Goal: Task Accomplishment & Management: Manage account settings

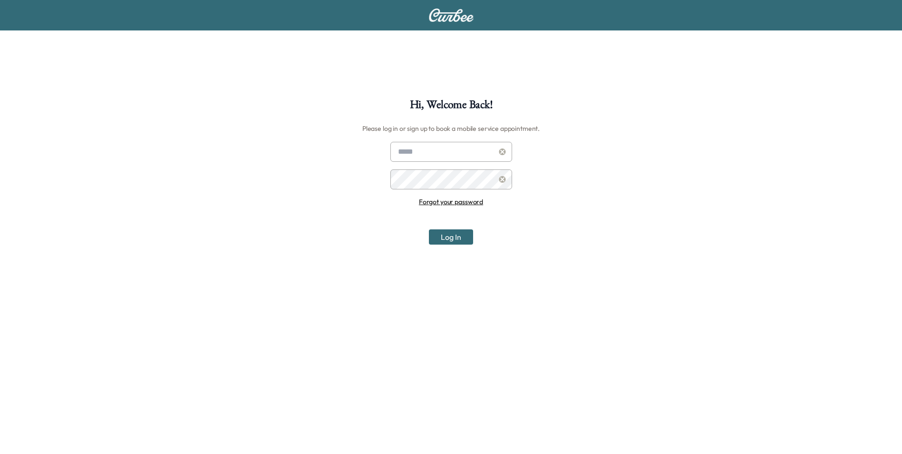
click at [454, 153] on input "text" at bounding box center [452, 152] width 122 height 20
type input "**********"
click at [429, 229] on button "Log In" at bounding box center [451, 236] width 44 height 15
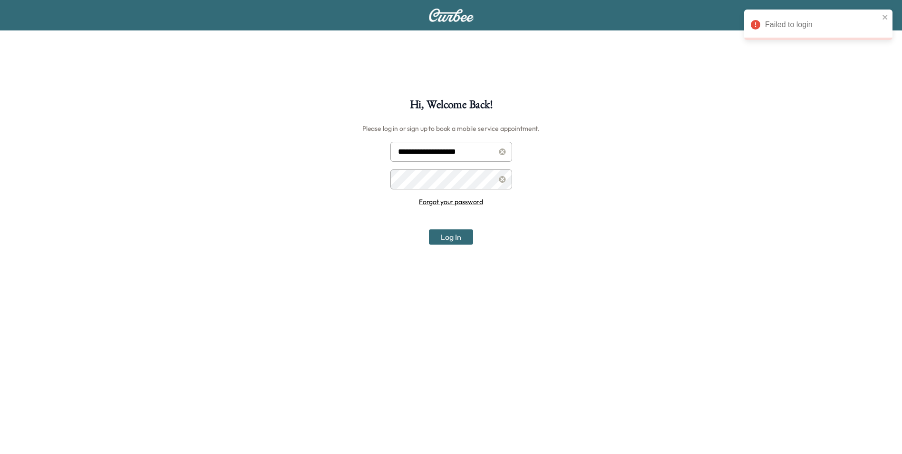
click at [429, 229] on button "Log In" at bounding box center [451, 236] width 44 height 15
click at [498, 177] on div at bounding box center [502, 179] width 11 height 11
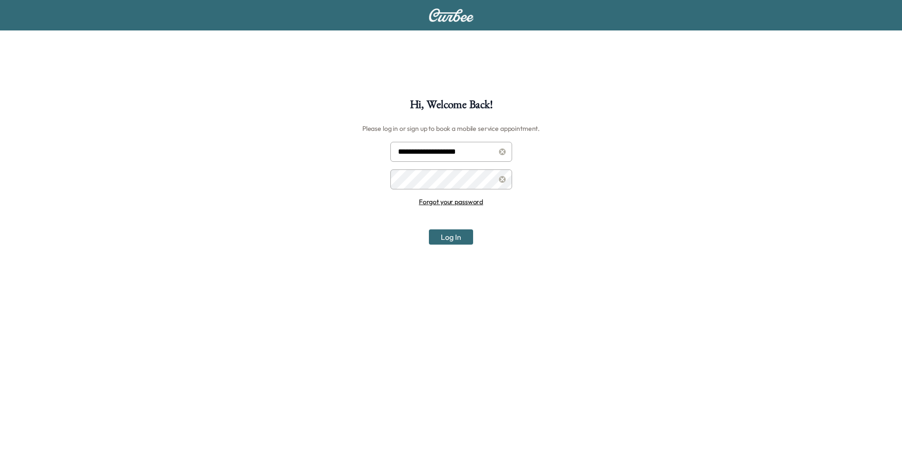
click at [429, 229] on button "Log In" at bounding box center [451, 236] width 44 height 15
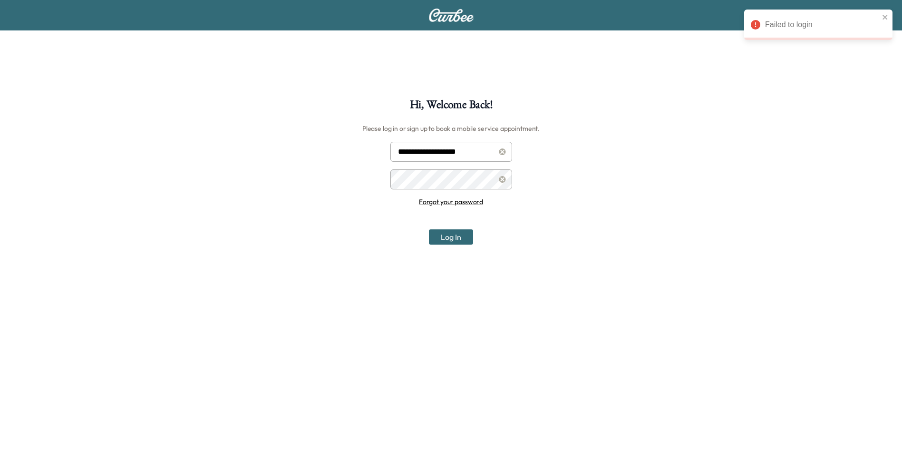
click at [429, 229] on button "Log In" at bounding box center [451, 236] width 44 height 15
click at [466, 203] on link "Forgot your password" at bounding box center [451, 201] width 64 height 9
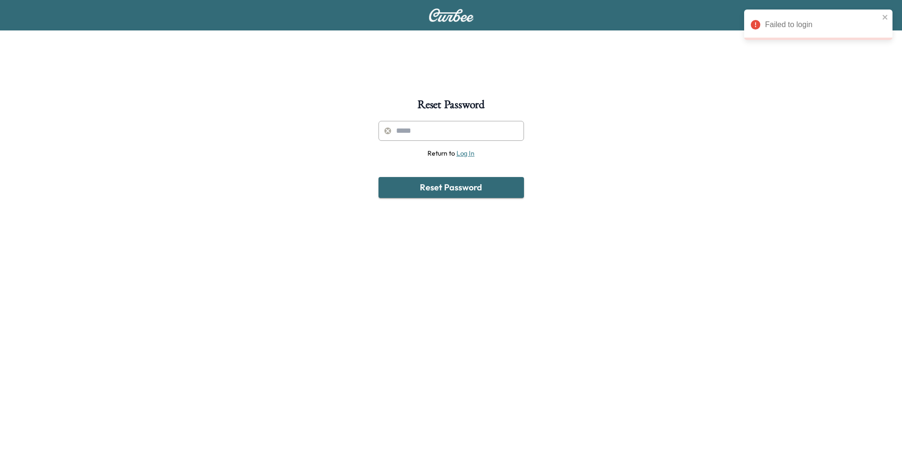
click at [450, 134] on input "text" at bounding box center [452, 131] width 146 height 20
type input "**********"
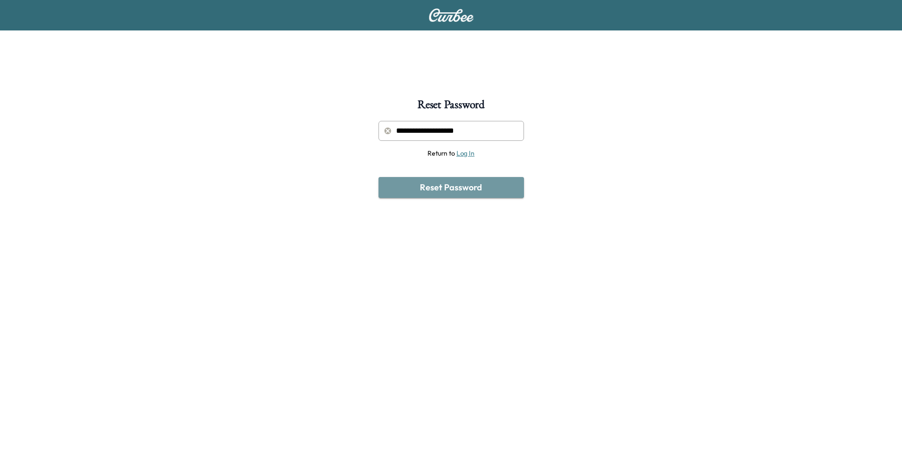
click at [436, 186] on button "Reset Password" at bounding box center [452, 187] width 146 height 21
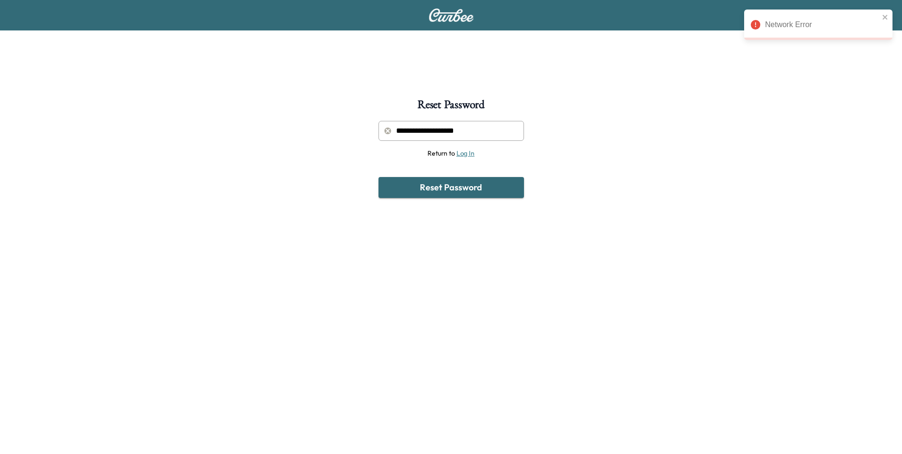
click at [470, 152] on link "Log In" at bounding box center [466, 153] width 18 height 9
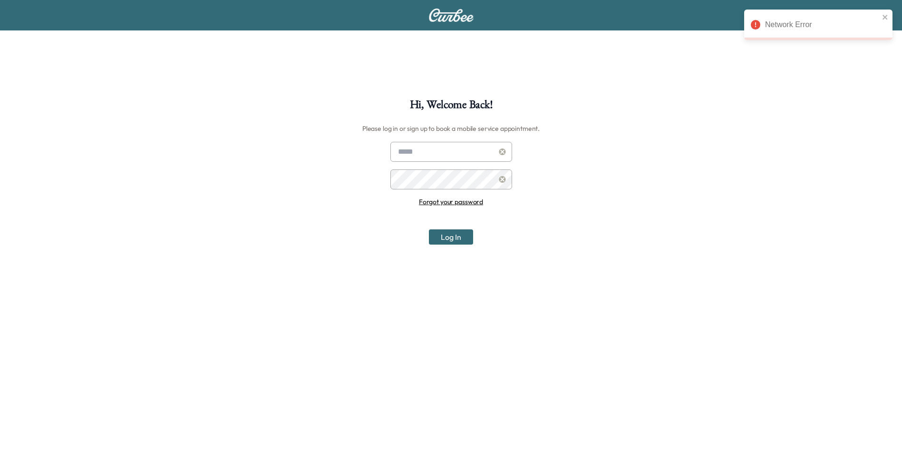
click at [469, 200] on link "Forgot your password" at bounding box center [451, 201] width 64 height 9
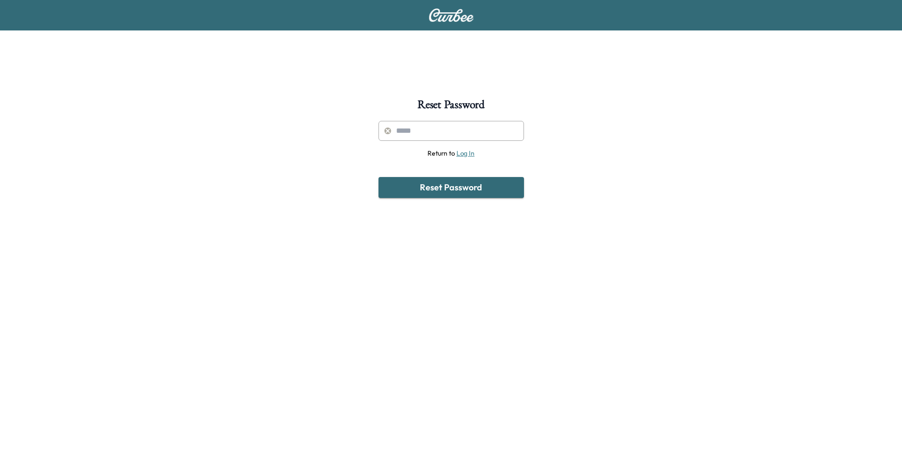
click at [442, 137] on input "text" at bounding box center [452, 131] width 146 height 20
type input "**********"
click at [450, 188] on button "Reset Password" at bounding box center [452, 187] width 146 height 21
